Goal: Task Accomplishment & Management: Use online tool/utility

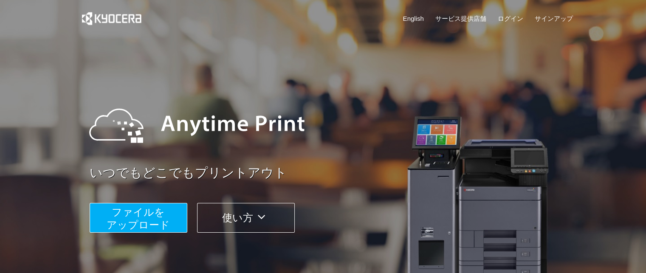
click at [156, 216] on span "ファイルを ​​アップロード" at bounding box center [138, 218] width 63 height 24
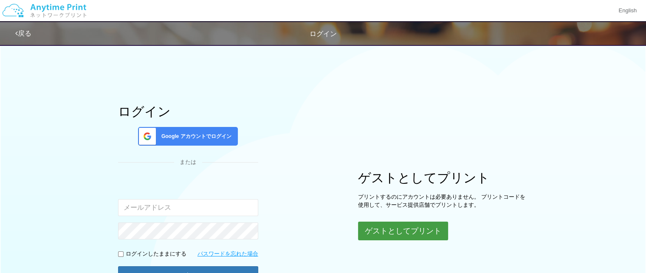
click at [409, 228] on button "ゲストとしてプリント" at bounding box center [403, 231] width 90 height 19
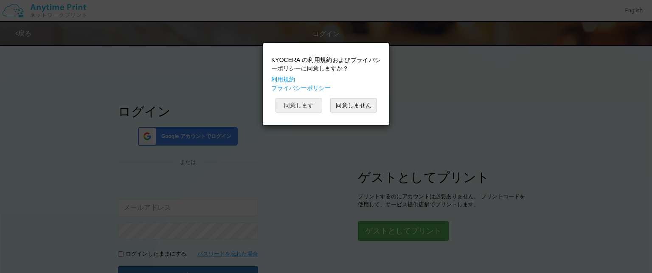
click at [299, 102] on button "同意します" at bounding box center [299, 105] width 47 height 14
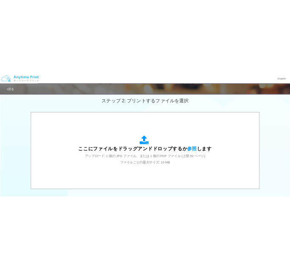
scroll to position [255, 0]
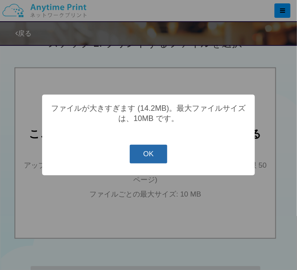
click at [160, 161] on button "OK" at bounding box center [149, 154] width 38 height 19
click at [158, 152] on button "OK" at bounding box center [149, 154] width 38 height 19
click at [156, 153] on button "OK" at bounding box center [149, 154] width 38 height 19
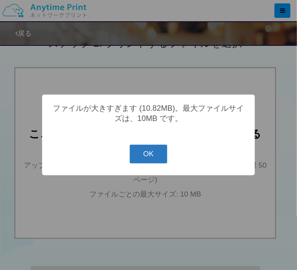
click at [160, 160] on button "OK" at bounding box center [149, 154] width 38 height 19
